Goal: Task Accomplishment & Management: Use online tool/utility

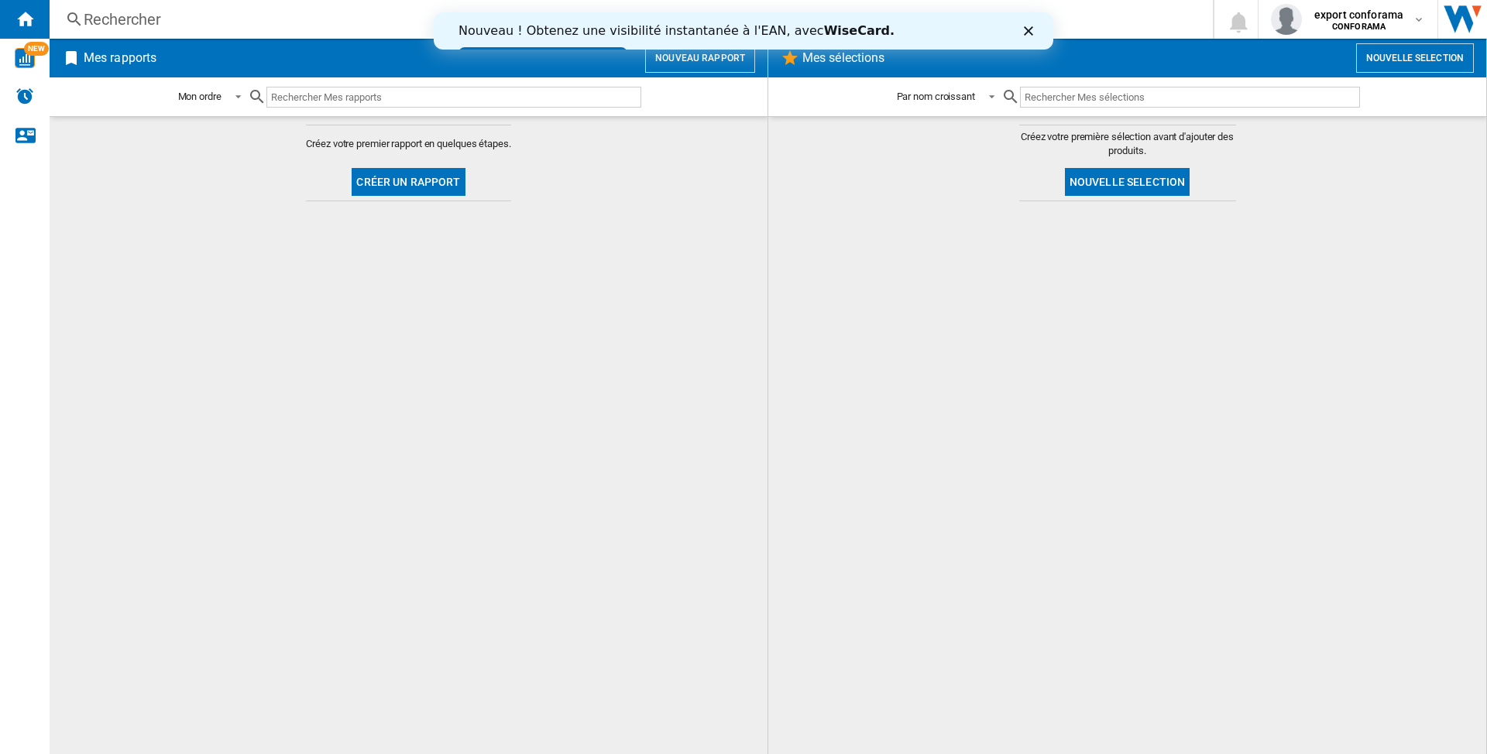
click at [1032, 28] on div "Fermer" at bounding box center [1031, 30] width 15 height 9
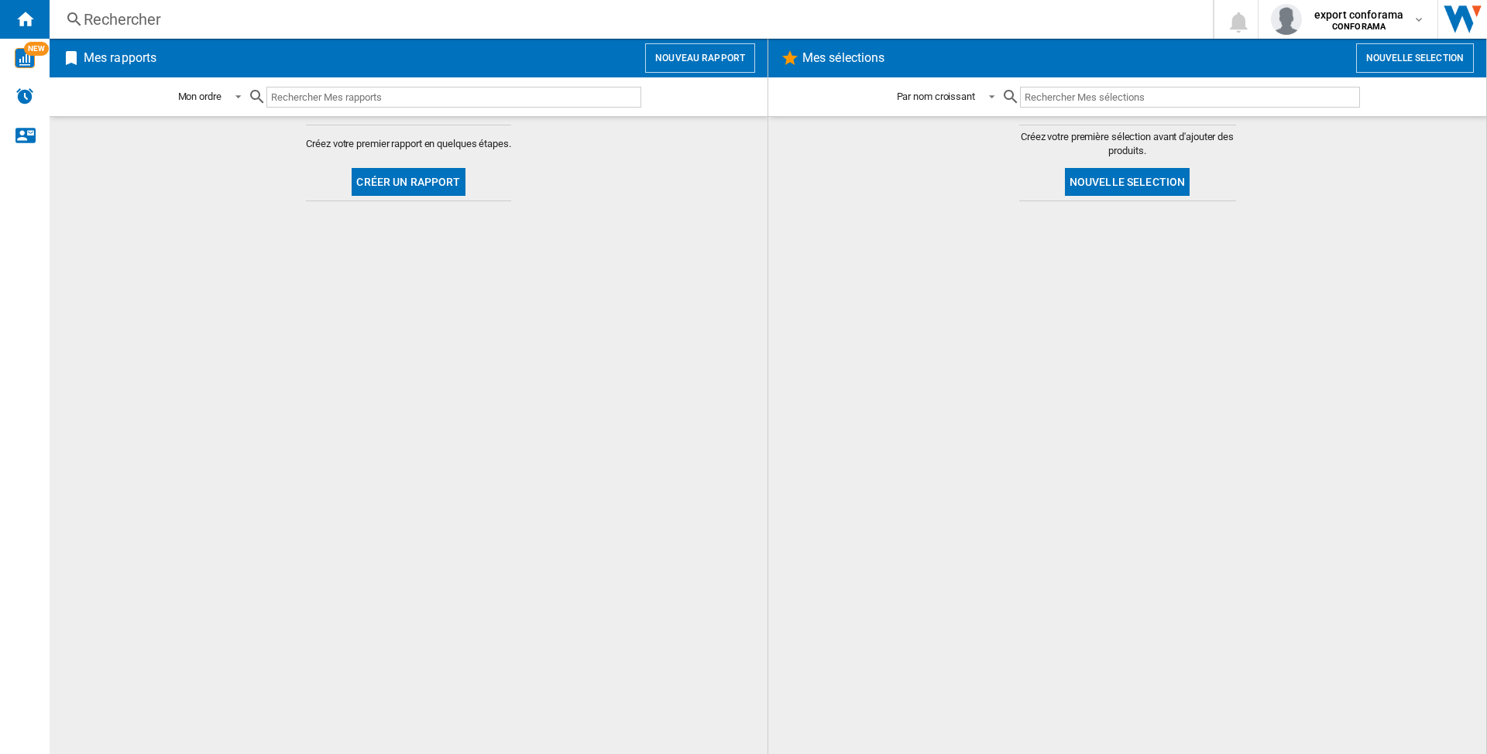
click at [685, 46] on button "Nouveau rapport" at bounding box center [700, 57] width 110 height 29
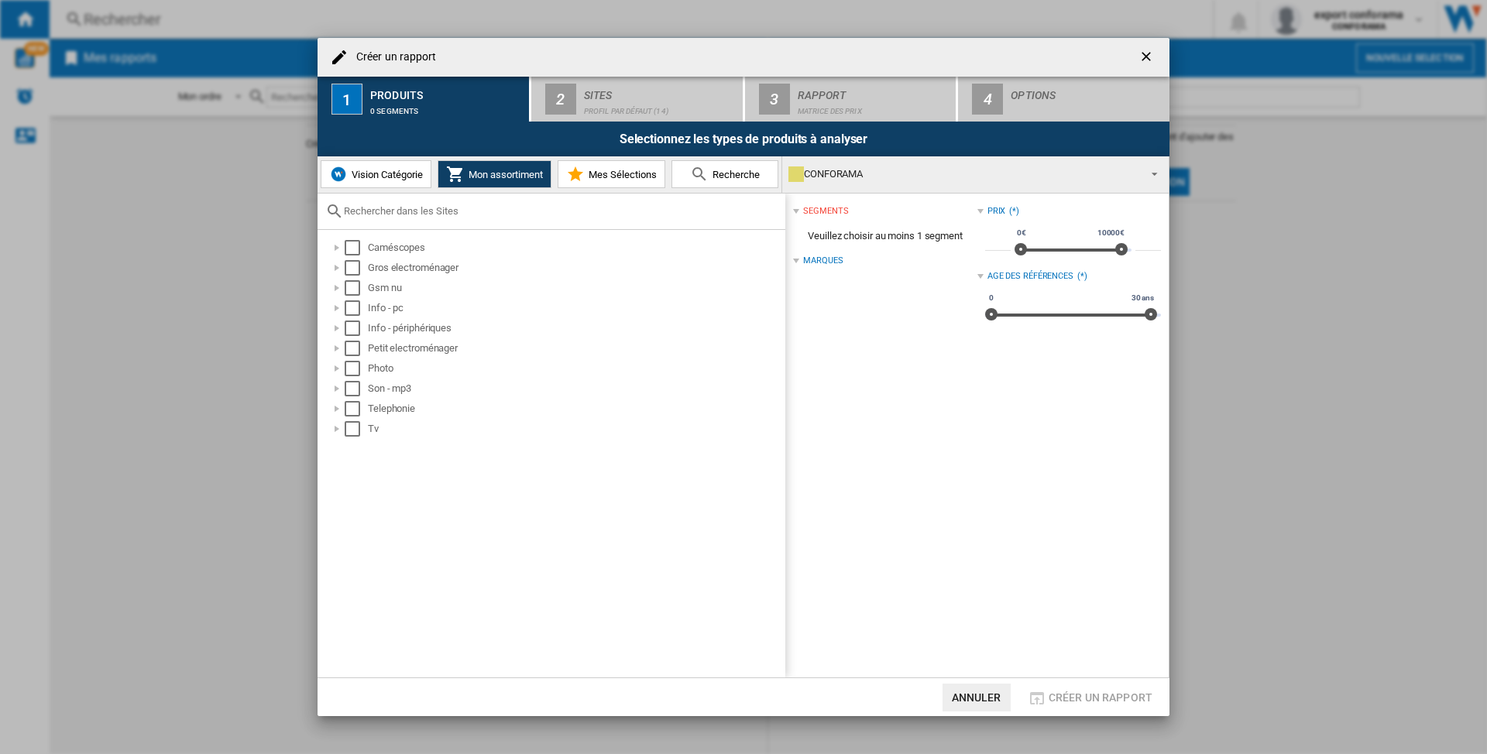
click at [1279, 400] on div "Créer un rapport 1 Produits 0 segments 2 Sites Profil par défaut (14) 3 Rapport…" at bounding box center [743, 377] width 1487 height 754
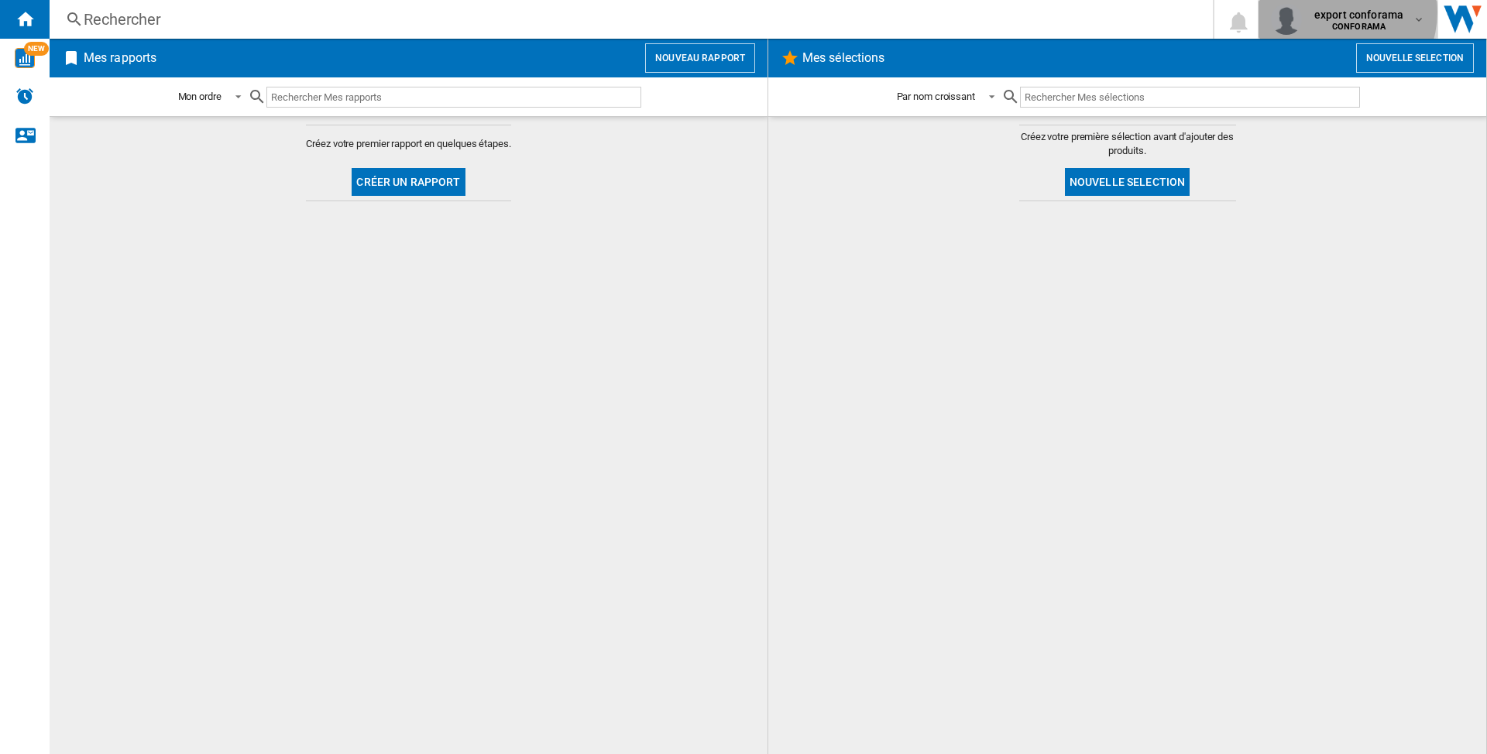
click at [1340, 12] on span "export conforama" at bounding box center [1358, 14] width 89 height 15
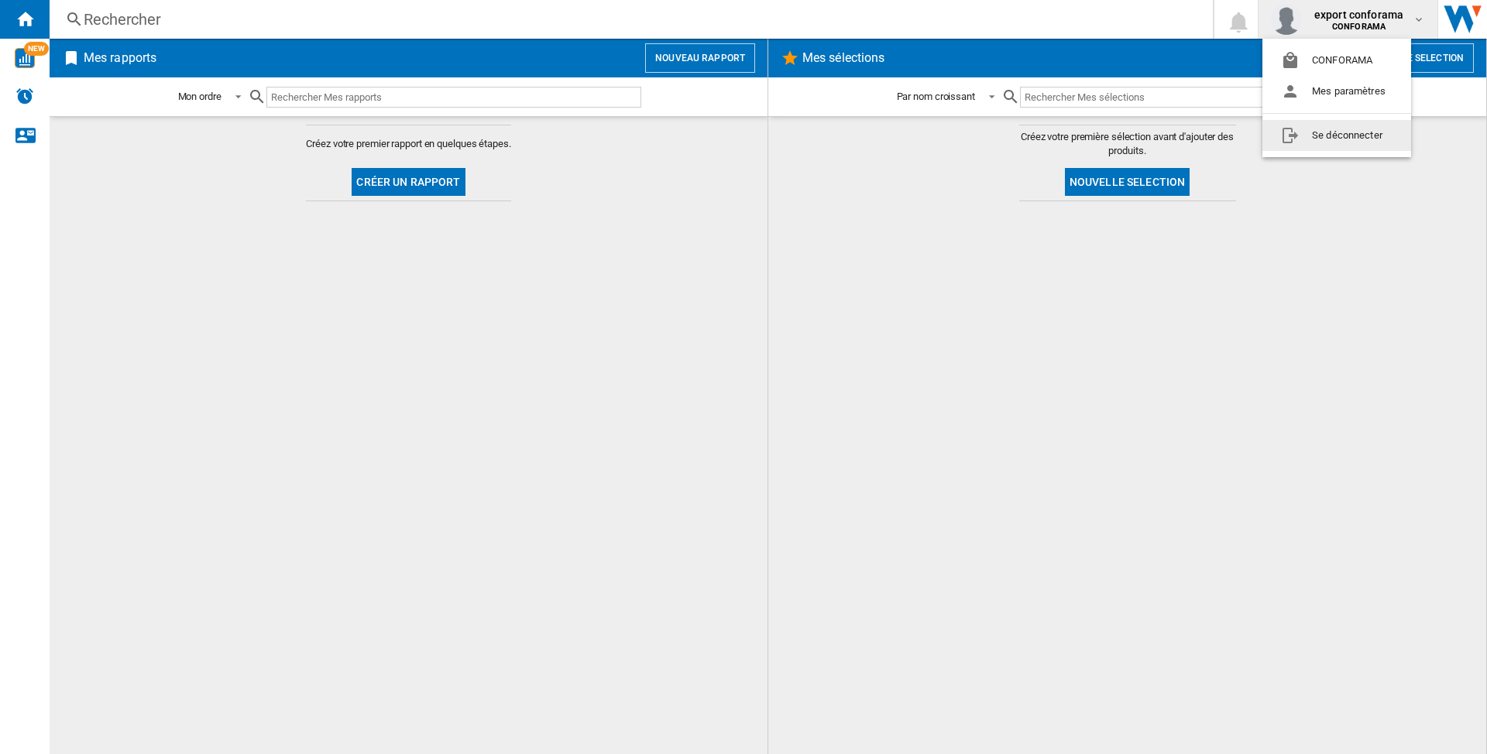
click at [1312, 136] on button "Se déconnecter" at bounding box center [1336, 135] width 149 height 31
